Goal: Navigation & Orientation: Go to known website

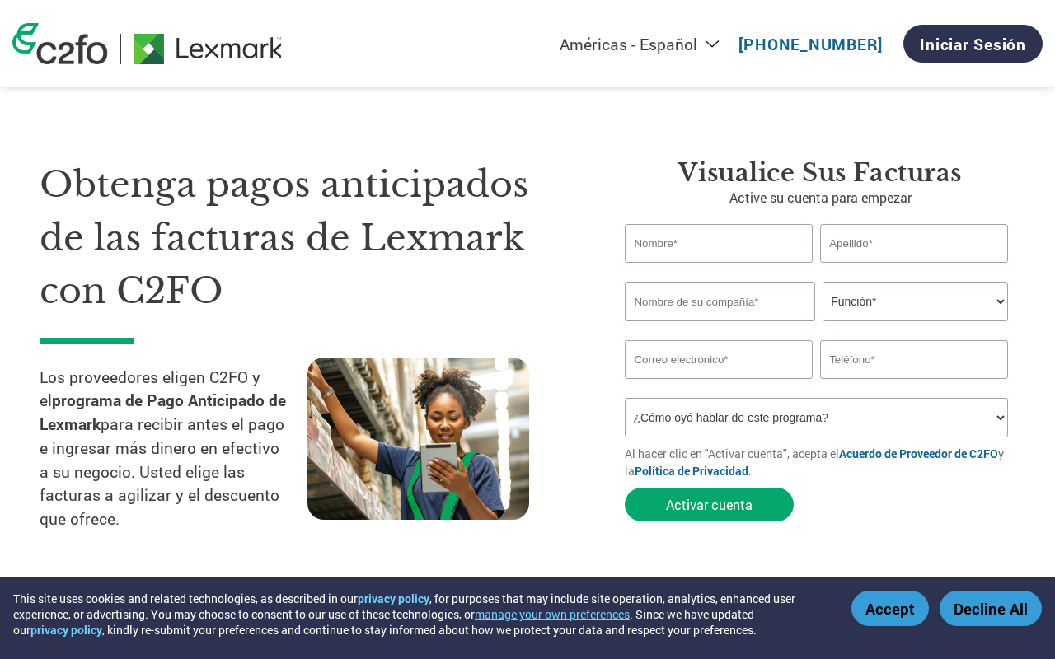
select select "es-MX"
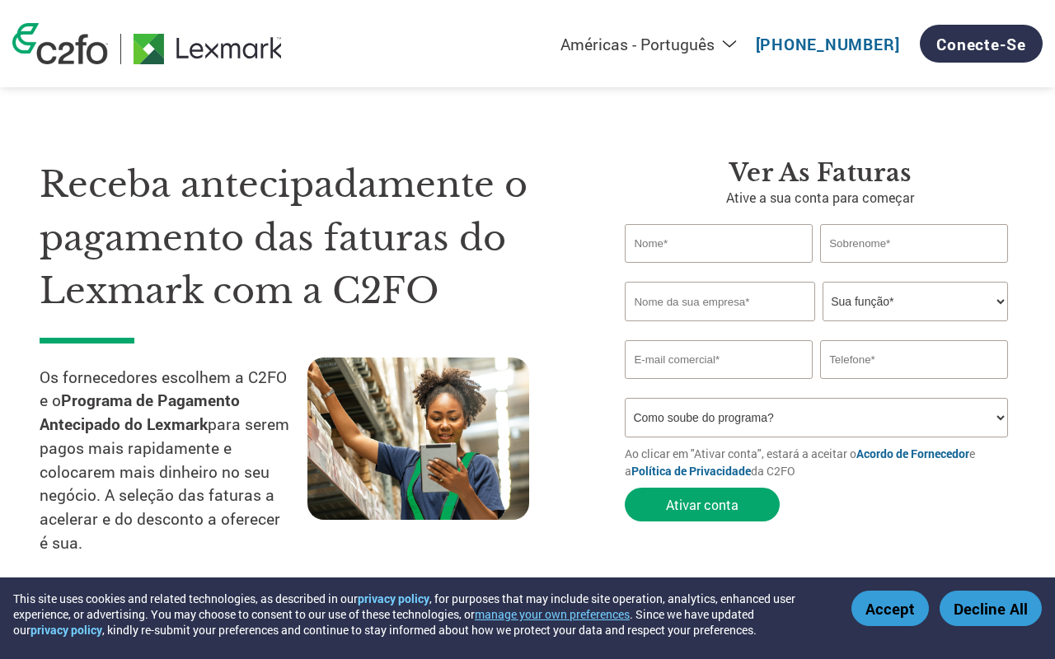
select select "pt"
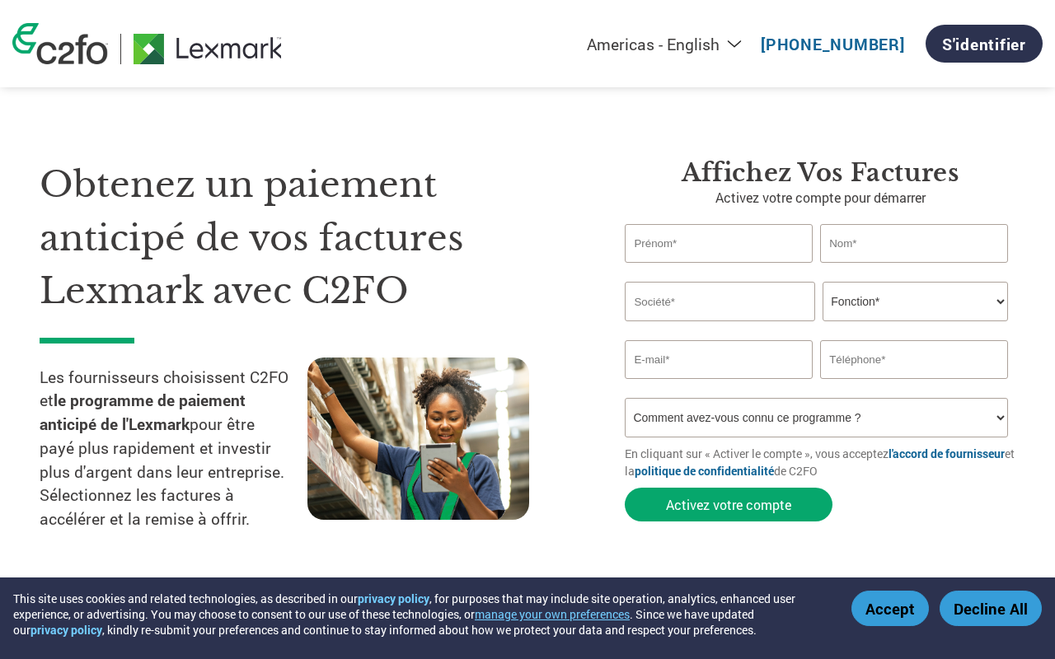
select select "fr-[GEOGRAPHIC_DATA]"
